Goal: Task Accomplishment & Management: Complete application form

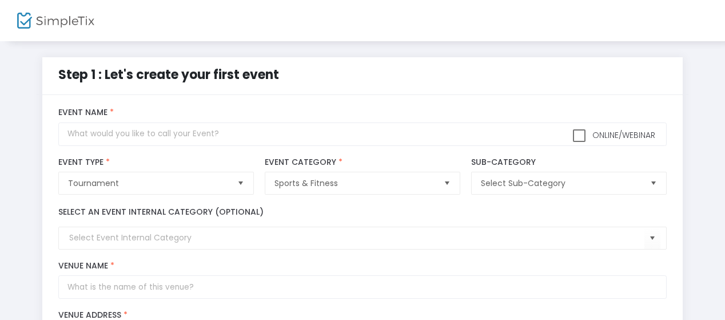
scroll to position [58, 0]
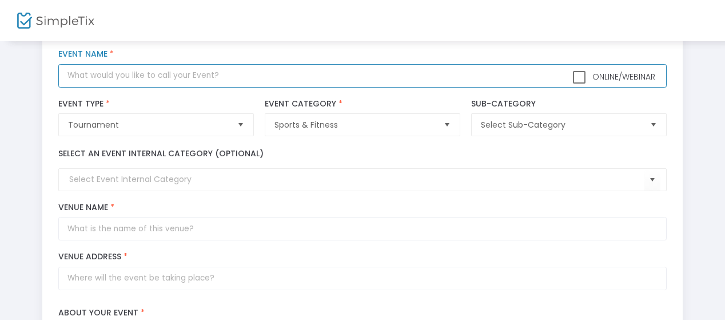
click at [393, 81] on input "text" at bounding box center [362, 75] width 608 height 23
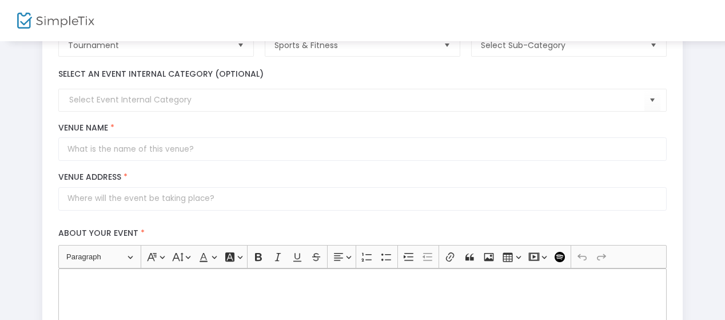
scroll to position [138, 0]
type input "Demo 25/26"
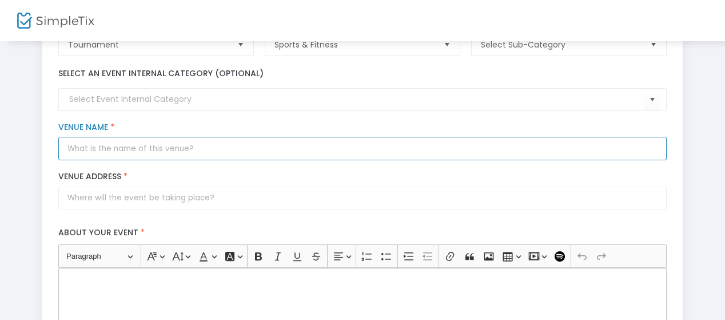
click at [209, 154] on input "Venue Name *" at bounding box center [362, 148] width 608 height 23
type input "i"
type input "Ice rink"
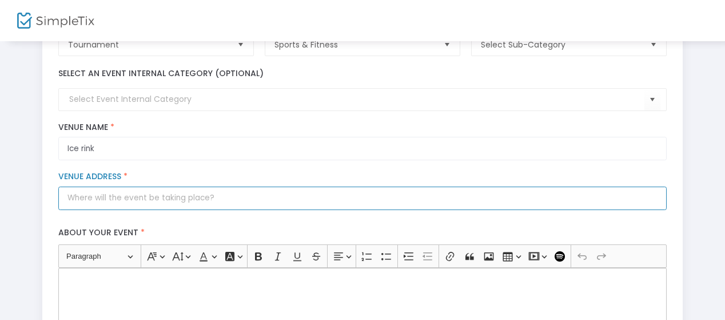
click at [176, 198] on input "Venue Address *" at bounding box center [362, 197] width 608 height 23
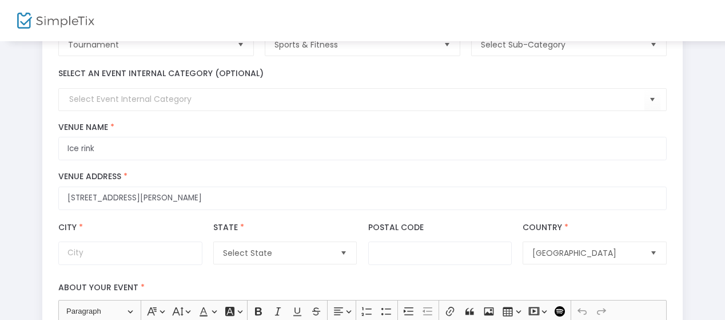
type input "[STREET_ADDRESS][PERSON_NAME]"
type input "Mile End"
type input "5000"
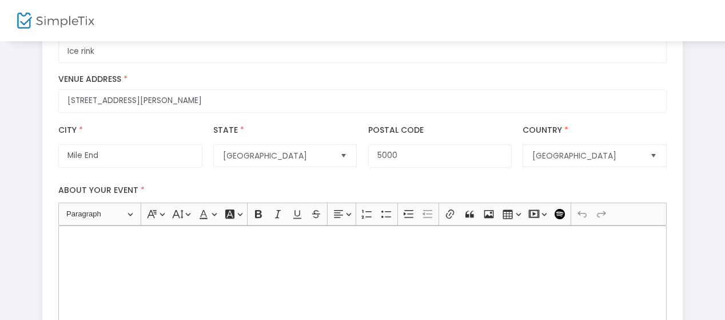
scroll to position [362, 0]
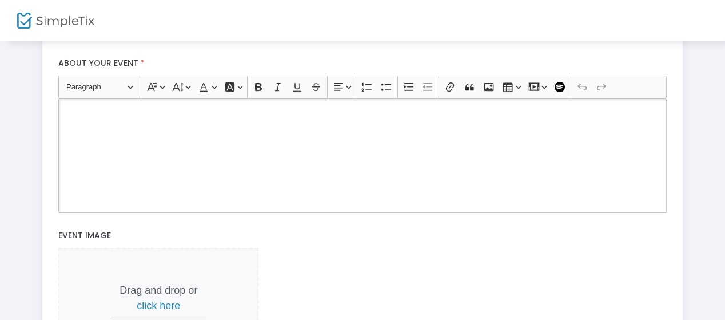
click at [238, 165] on div "Rich Text Editor, main" at bounding box center [362, 155] width 608 height 114
click at [173, 111] on p "Wooooo. Adelaide Rush facing off. 10 home games this season. blah blah." at bounding box center [362, 111] width 598 height 11
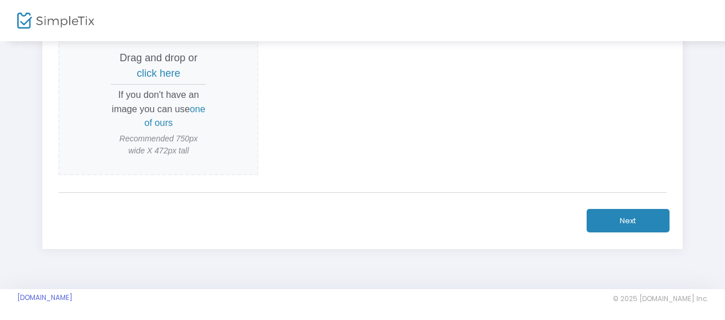
scroll to position [594, 0]
click at [161, 70] on span "click here" at bounding box center [158, 73] width 43 height 11
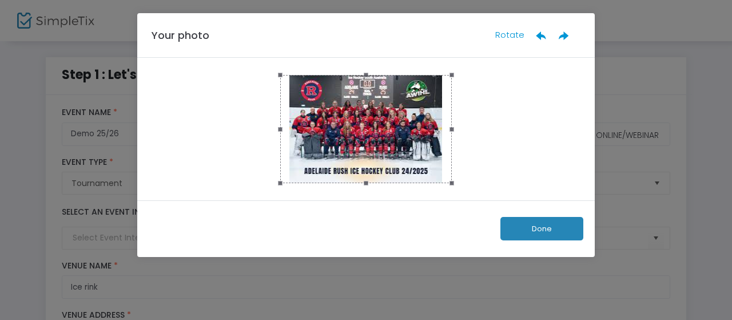
click at [544, 217] on button "Done" at bounding box center [541, 228] width 83 height 23
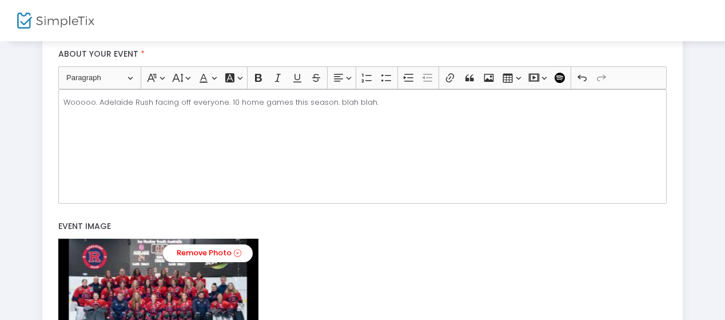
scroll to position [561, 0]
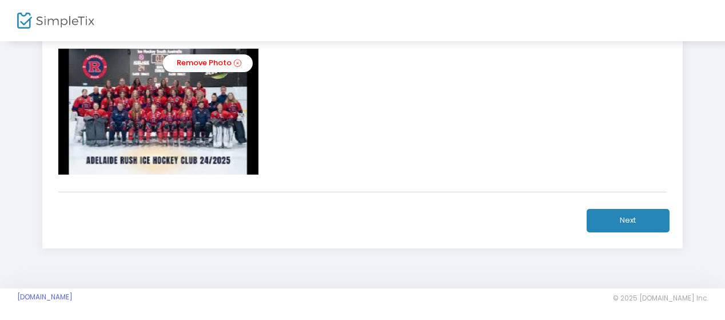
click at [613, 219] on button "Next" at bounding box center [627, 220] width 83 height 23
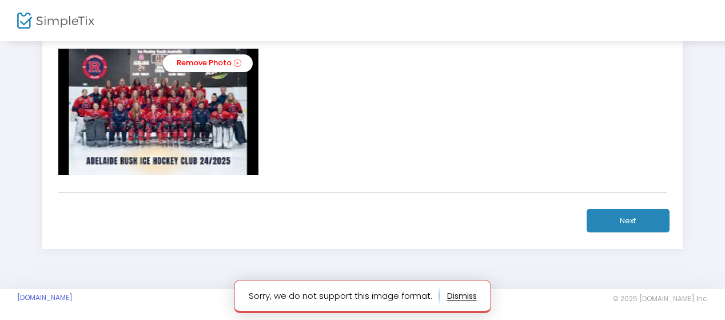
scroll to position [529, 0]
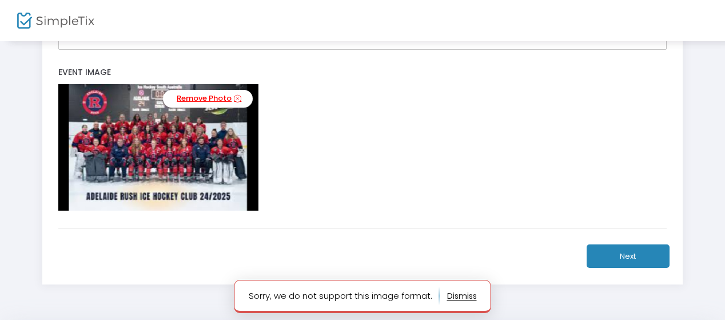
click at [227, 93] on link "Remove Photo" at bounding box center [208, 99] width 90 height 18
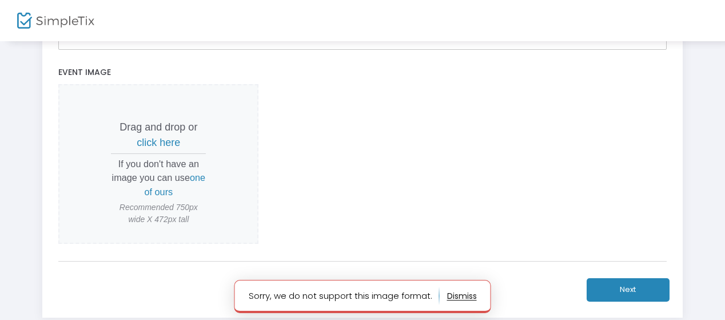
click at [163, 137] on span "click here" at bounding box center [158, 142] width 43 height 11
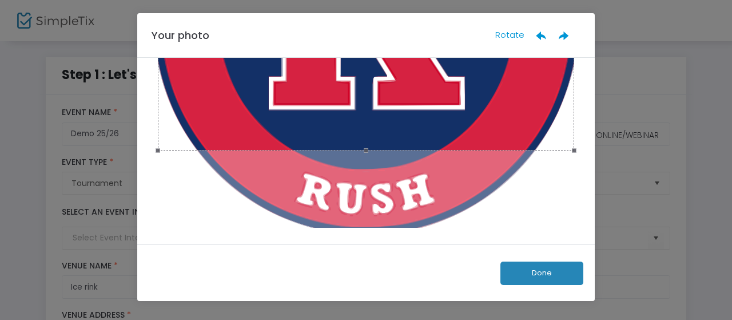
scroll to position [264, 0]
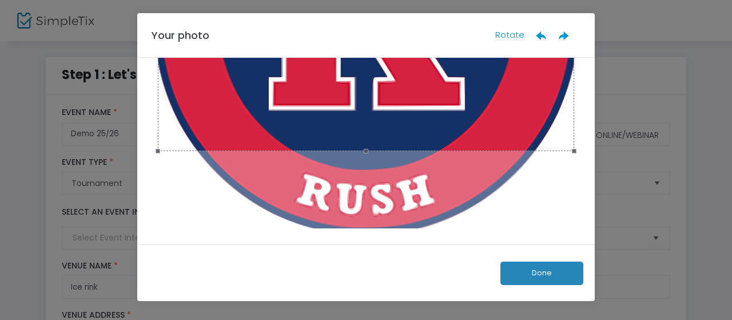
drag, startPoint x: 362, startPoint y: 150, endPoint x: 372, endPoint y: 222, distance: 72.8
click at [372, 222] on div at bounding box center [365, 23] width 423 height 424
drag, startPoint x: 570, startPoint y: 149, endPoint x: 574, endPoint y: 206, distance: 57.3
click at [574, 206] on div at bounding box center [365, 151] width 457 height 186
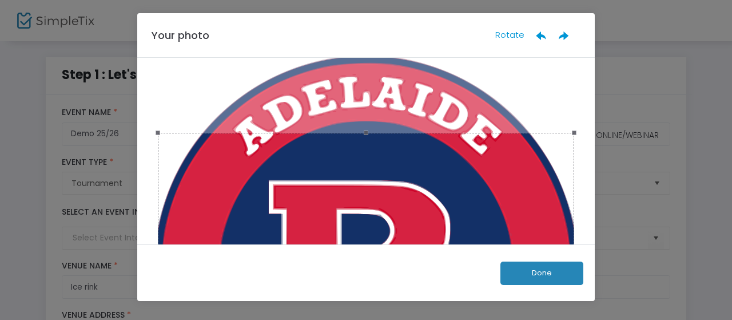
scroll to position [2, 0]
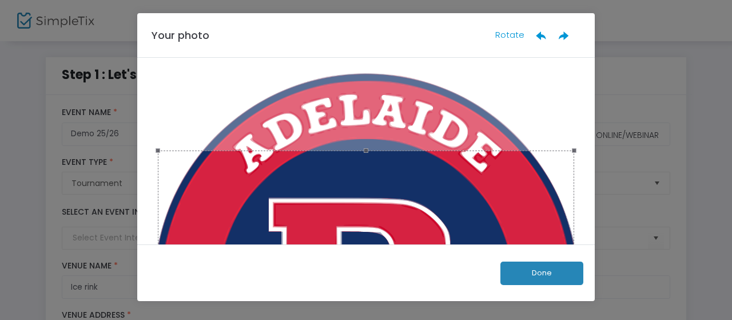
drag, startPoint x: 364, startPoint y: 149, endPoint x: 353, endPoint y: 101, distance: 49.2
click at [353, 101] on div at bounding box center [365, 285] width 423 height 424
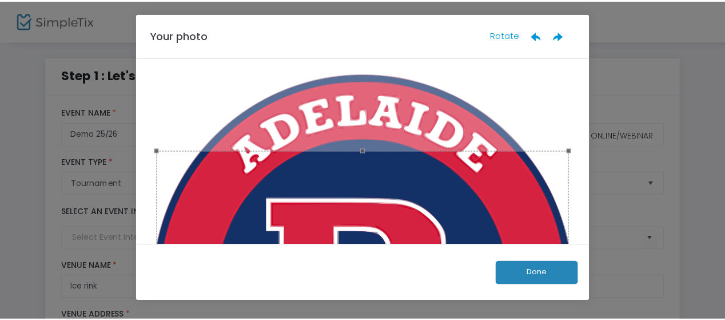
scroll to position [121, 0]
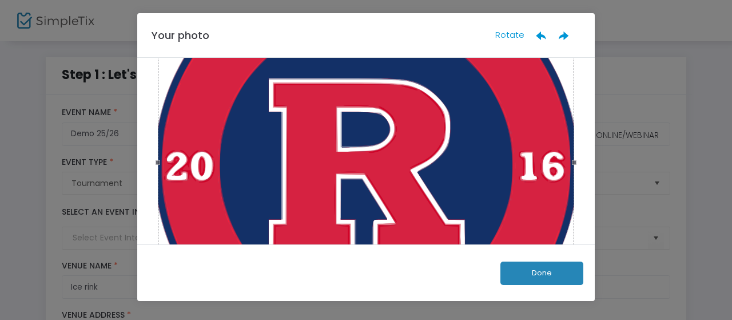
click at [534, 272] on button "Done" at bounding box center [541, 272] width 83 height 23
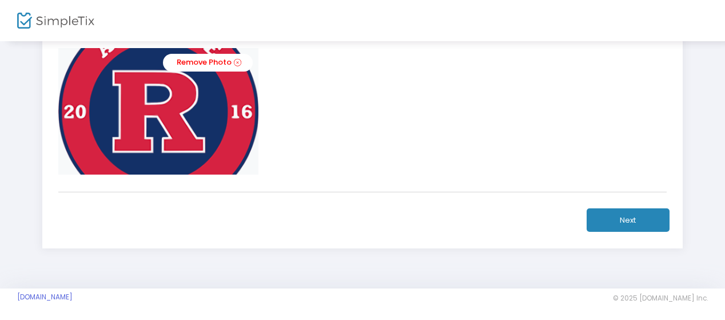
scroll to position [565, 0]
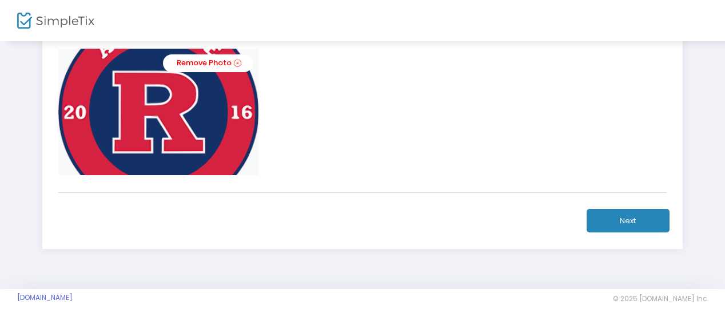
click at [627, 210] on button "Next" at bounding box center [627, 220] width 83 height 23
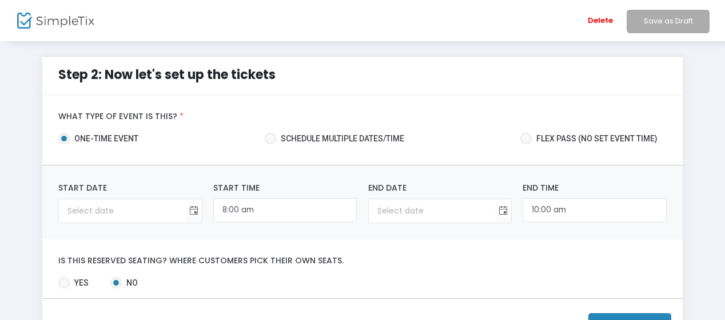
click at [290, 141] on span "Schedule multiple dates/time" at bounding box center [340, 139] width 128 height 12
click at [270, 144] on input "Schedule multiple dates/time" at bounding box center [270, 144] width 1 height 1
radio input "true"
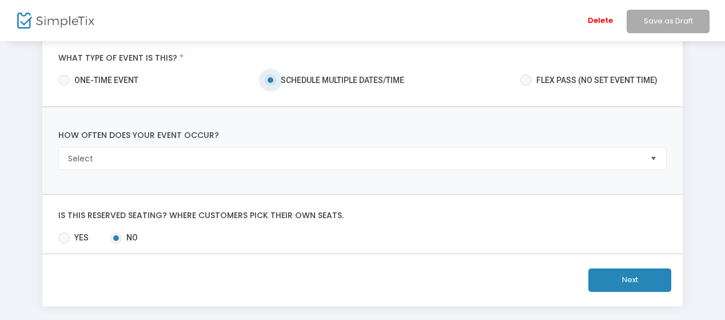
scroll to position [63, 0]
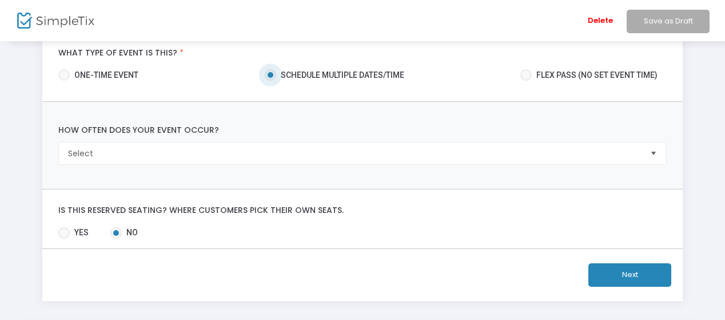
click at [522, 81] on mat-radio-button "Flex pass (no set event time)" at bounding box center [593, 77] width 146 height 16
click at [524, 75] on span at bounding box center [525, 74] width 11 height 11
click at [525, 81] on input "Flex pass (no set event time)" at bounding box center [525, 81] width 1 height 1
radio input "true"
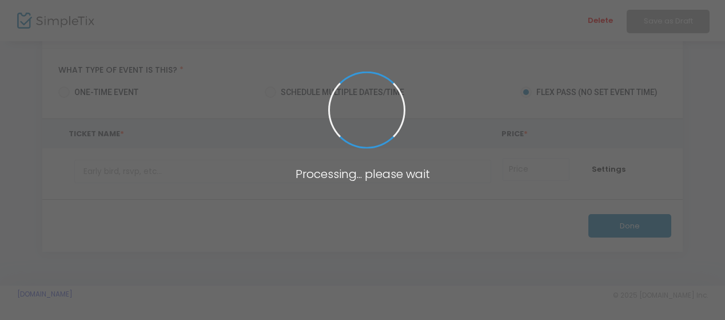
scroll to position [45, 0]
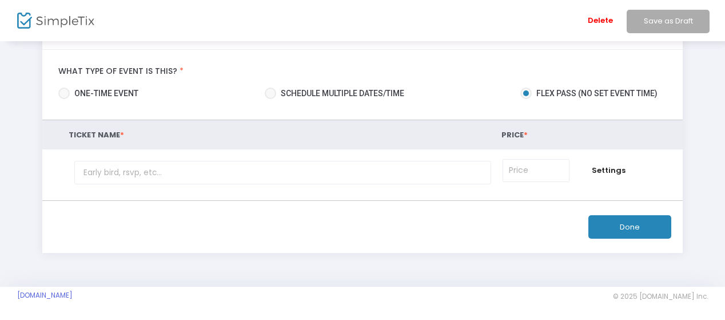
click at [313, 92] on span "Schedule multiple dates/time" at bounding box center [340, 93] width 128 height 12
click at [270, 99] on input "Schedule multiple dates/time" at bounding box center [270, 99] width 1 height 1
radio input "true"
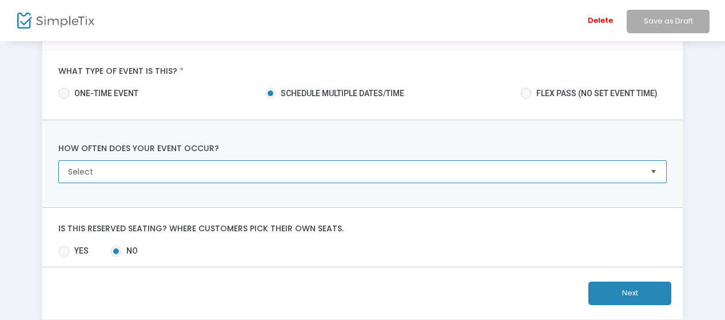
click at [412, 173] on span "Select" at bounding box center [354, 171] width 572 height 11
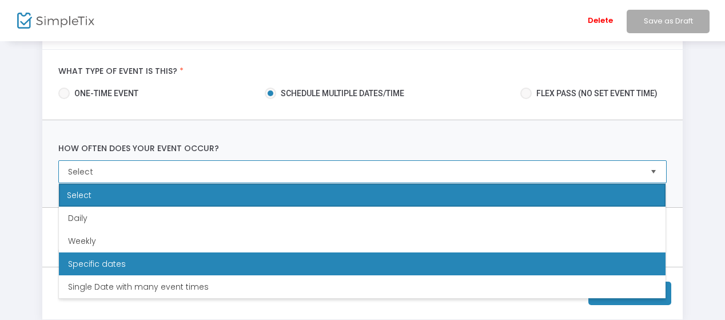
click at [297, 258] on li "Specific dates" at bounding box center [362, 263] width 606 height 23
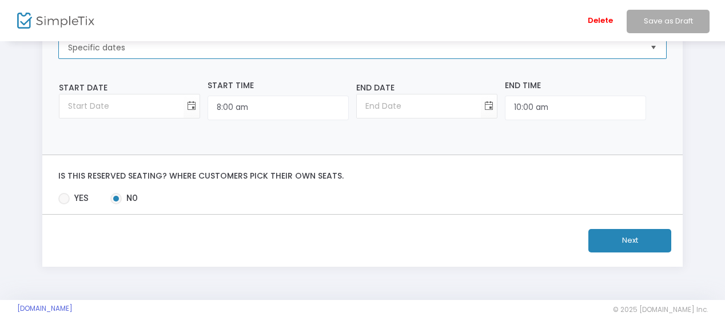
scroll to position [170, 0]
type input "day/month/year"
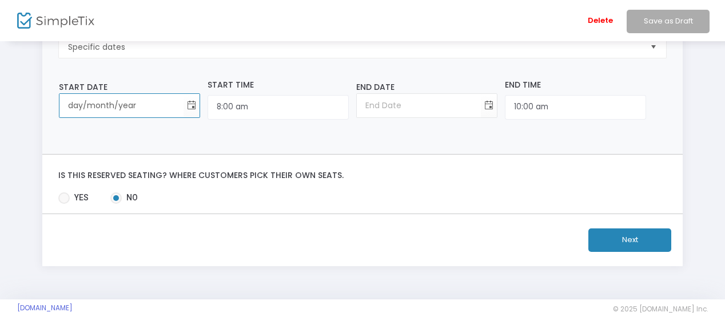
click at [138, 113] on input "day/month/year" at bounding box center [121, 105] width 124 height 23
click at [75, 194] on span "Yes" at bounding box center [79, 197] width 19 height 12
click at [64, 203] on input "Yes" at bounding box center [63, 203] width 1 height 1
radio input "true"
click at [150, 106] on input "day/month/year" at bounding box center [121, 105] width 124 height 23
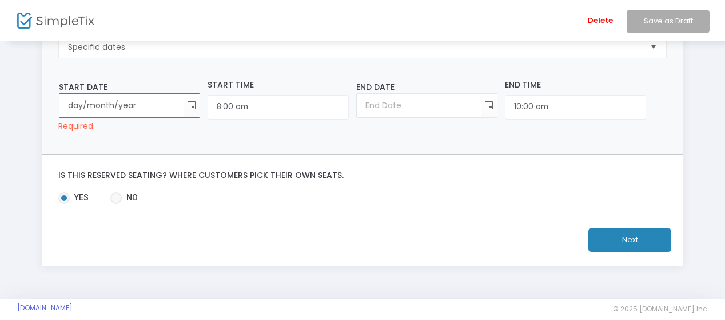
type input "day/month/year"
click at [167, 109] on input "day/month/year" at bounding box center [121, 105] width 124 height 23
type input "[DATE]"
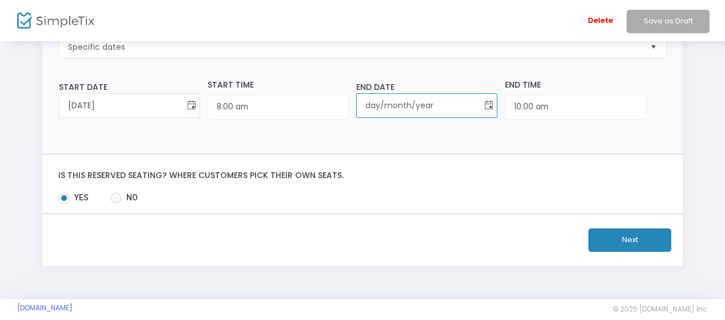
click at [359, 104] on input "day/month/year" at bounding box center [419, 105] width 124 height 23
click at [430, 99] on input "day/month/year" at bounding box center [419, 105] width 124 height 23
drag, startPoint x: 409, startPoint y: 103, endPoint x: 397, endPoint y: 103, distance: 11.4
click at [397, 103] on input "day/month/year" at bounding box center [419, 105] width 124 height 23
click at [357, 111] on input "day/month/year" at bounding box center [419, 105] width 124 height 23
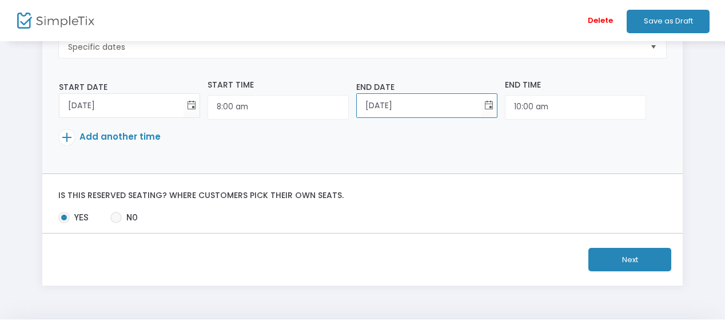
type input "[DATE]"
click at [425, 156] on div "How often does your event occur? Specific dates Please select event occurrence.…" at bounding box center [362, 84] width 641 height 178
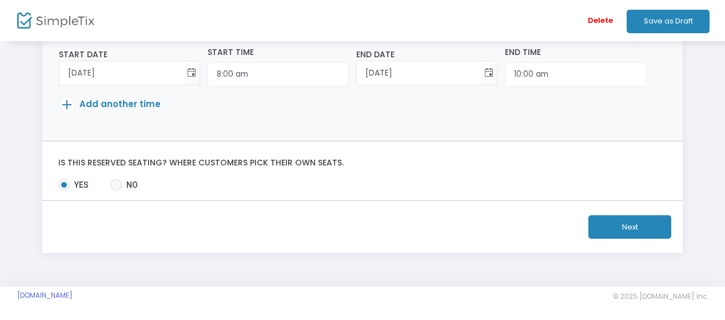
scroll to position [202, 0]
click at [605, 228] on button "Next" at bounding box center [629, 226] width 83 height 23
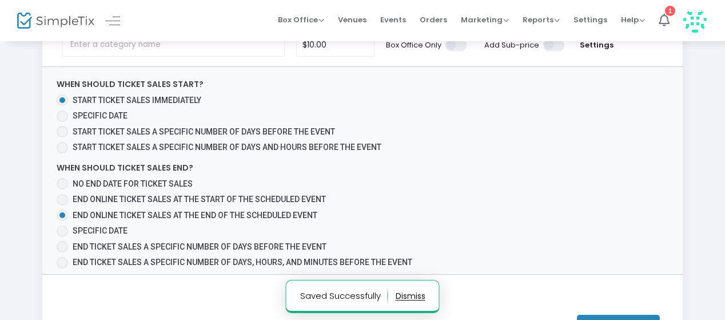
scroll to position [145, 0]
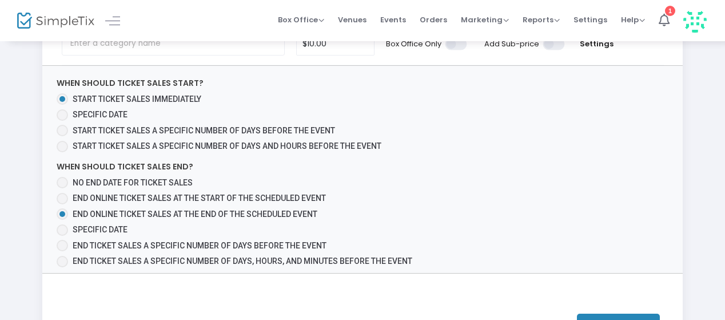
click at [82, 193] on span "End online ticket sales at the start of the scheduled event" at bounding box center [199, 197] width 253 height 9
click at [62, 204] on input "End online ticket sales at the start of the scheduled event" at bounding box center [62, 204] width 1 height 1
radio input "true"
click at [59, 208] on span at bounding box center [62, 213] width 11 height 11
click at [62, 219] on input "End online ticket sales at the end of the scheduled event" at bounding box center [62, 219] width 1 height 1
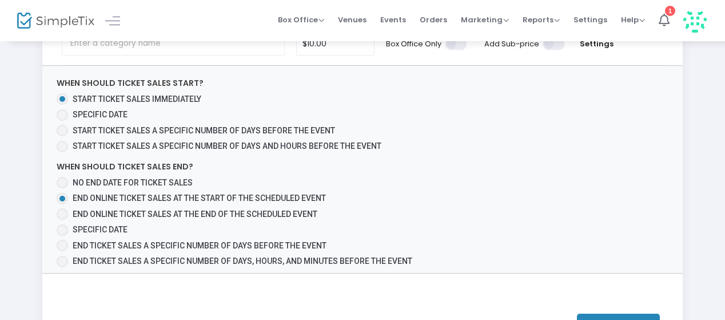
radio input "true"
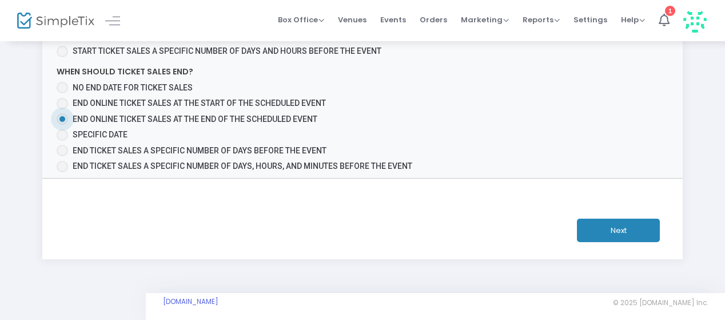
scroll to position [239, 0]
click at [606, 219] on button "Next" at bounding box center [618, 230] width 83 height 23
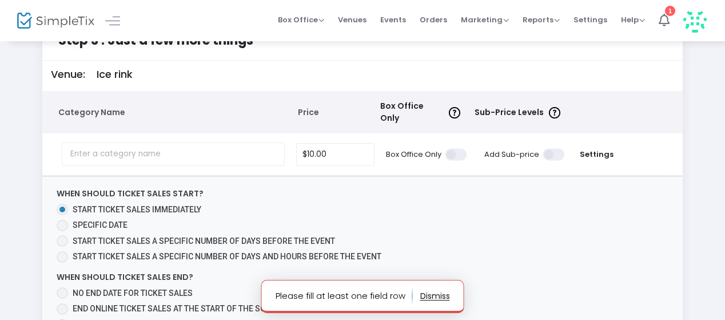
scroll to position [0, 0]
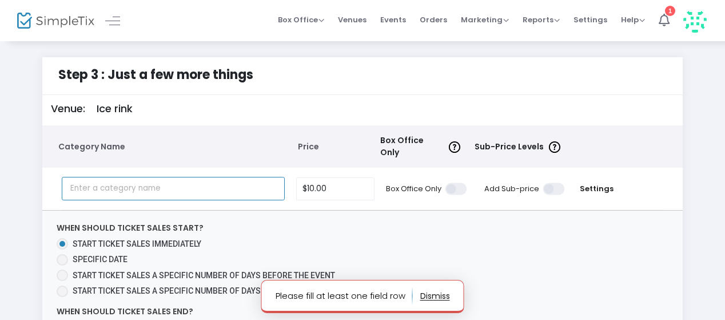
click at [238, 178] on input "text" at bounding box center [173, 188] width 223 height 23
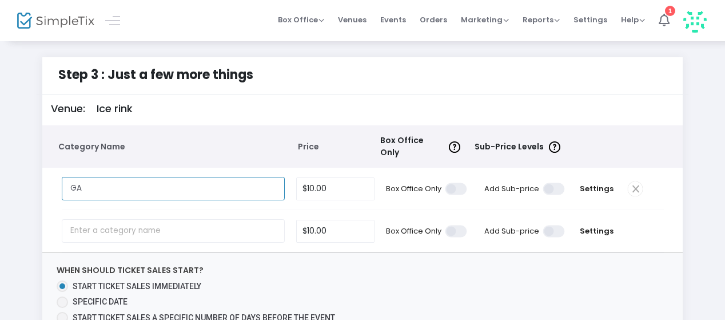
type input "GA"
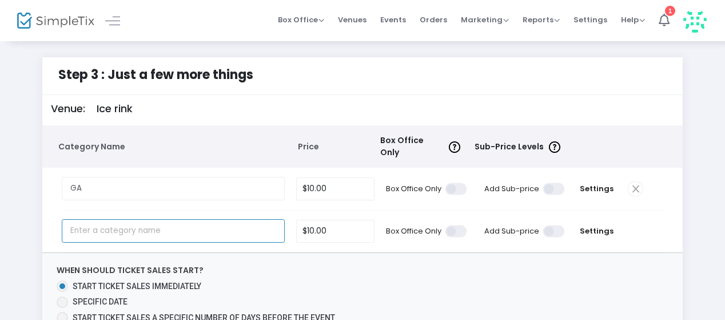
click at [198, 231] on input "text" at bounding box center [173, 230] width 223 height 23
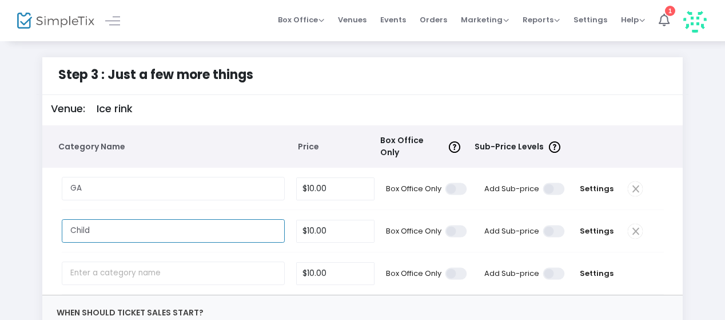
type input "Child"
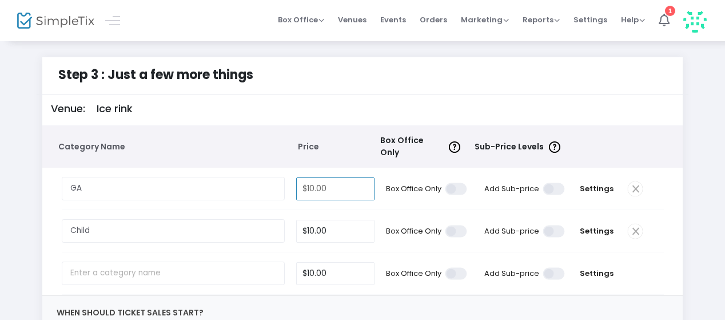
type input "10"
click at [318, 181] on input "10" at bounding box center [336, 189] width 78 height 22
type input "1"
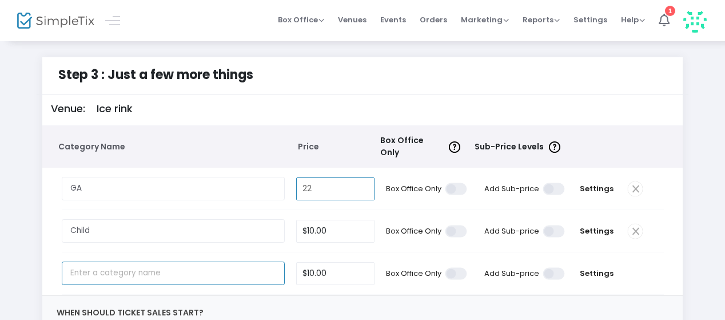
type input "$22.00"
click at [229, 261] on input "text" at bounding box center [173, 272] width 223 height 23
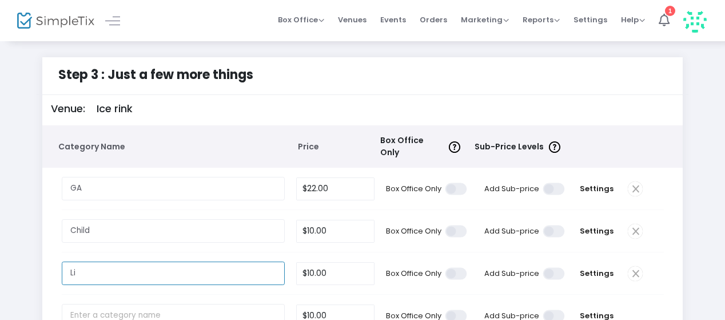
type input "L"
type input "Weekend pass"
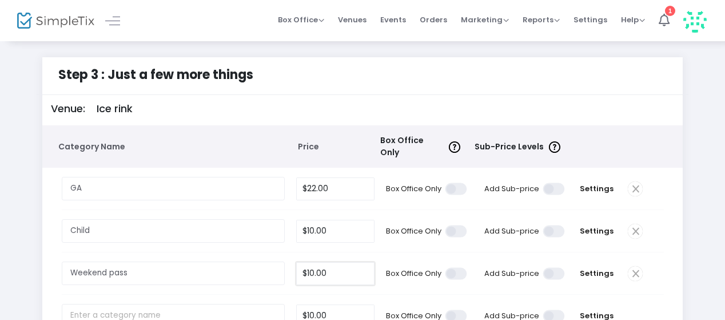
type input "10"
click at [333, 264] on input "10" at bounding box center [336, 273] width 78 height 22
type input "$35.00"
click at [431, 257] on td "Box Office Only" at bounding box center [426, 273] width 93 height 42
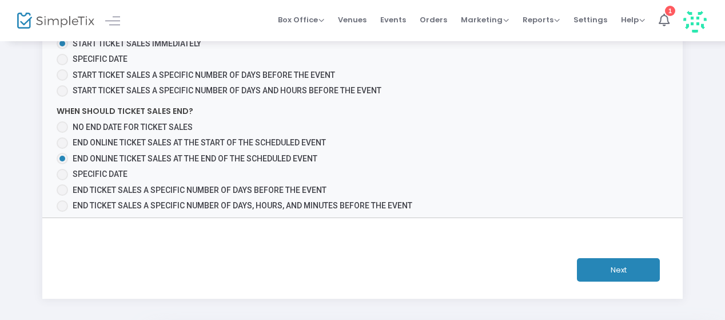
scroll to position [328, 0]
click at [600, 257] on button "Next" at bounding box center [618, 268] width 83 height 23
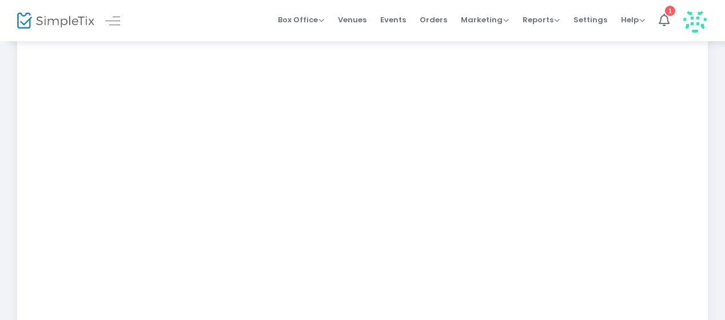
scroll to position [247, 0]
click at [0, 156] on div "Step 3 : Just a few more things Notes: Focal point required Chart should be pub…" at bounding box center [362, 128] width 725 height 670
